Goal: Information Seeking & Learning: Learn about a topic

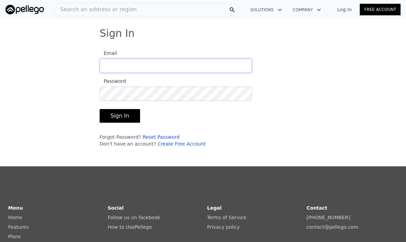
type input "[PERSON_NAME][EMAIL_ADDRESS][PERSON_NAME][DOMAIN_NAME]"
click at [119, 116] on button "Sign In" at bounding box center [120, 116] width 40 height 14
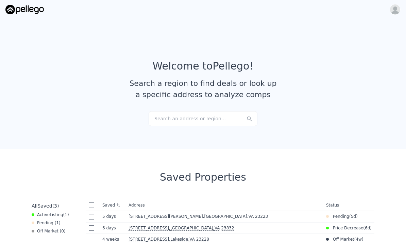
click at [220, 119] on div "Search an address or region..." at bounding box center [203, 118] width 109 height 15
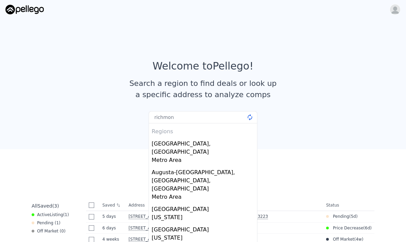
type input "[GEOGRAPHIC_DATA]"
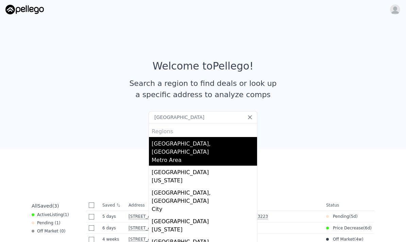
click at [225, 156] on div "Metro Area" at bounding box center [204, 161] width 105 height 10
